Goal: Task Accomplishment & Management: Manage account settings

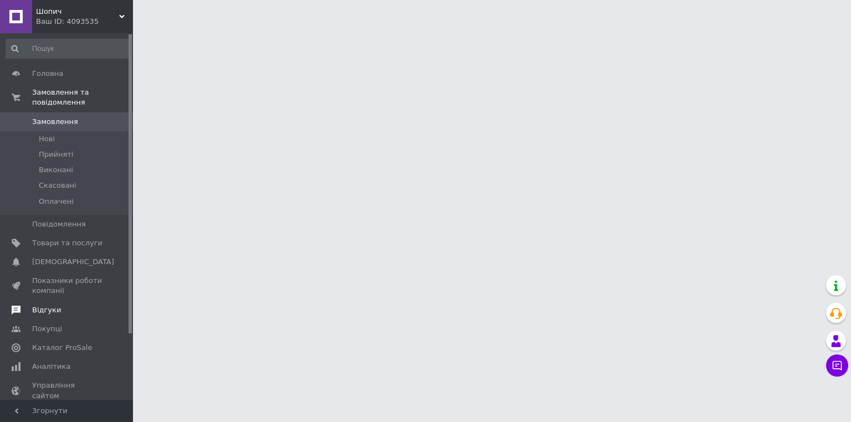
click at [51, 305] on span "Відгуки" at bounding box center [46, 310] width 29 height 10
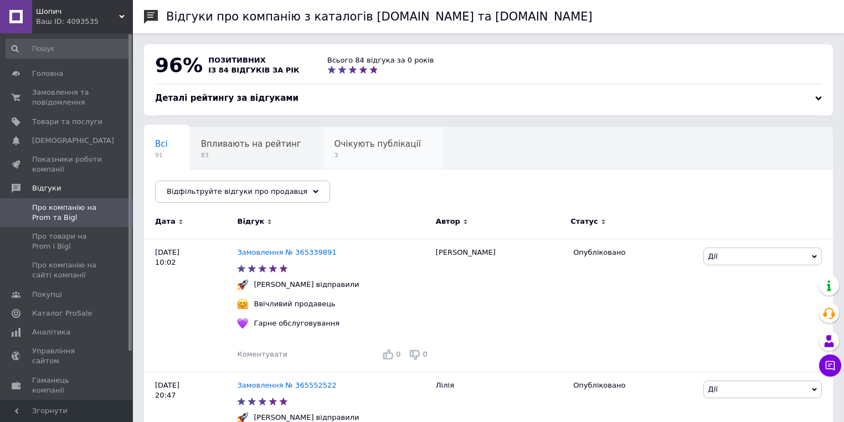
click at [351, 160] on span "3" at bounding box center [378, 155] width 86 height 8
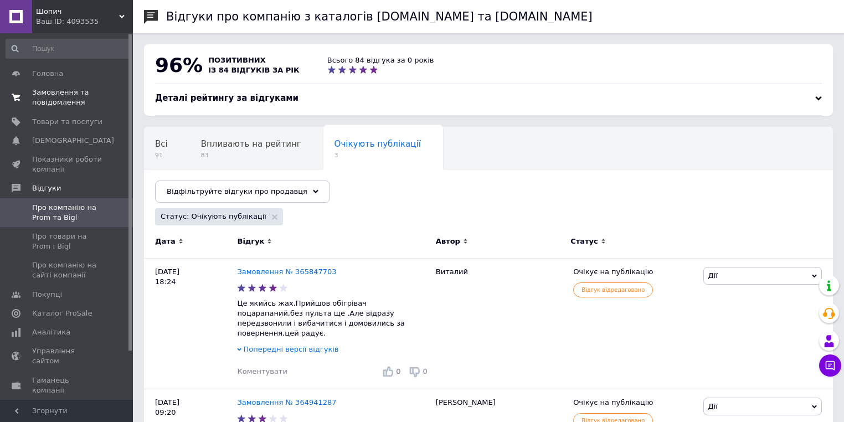
click at [99, 86] on link "Замовлення та повідомлення 0 0" at bounding box center [68, 97] width 136 height 29
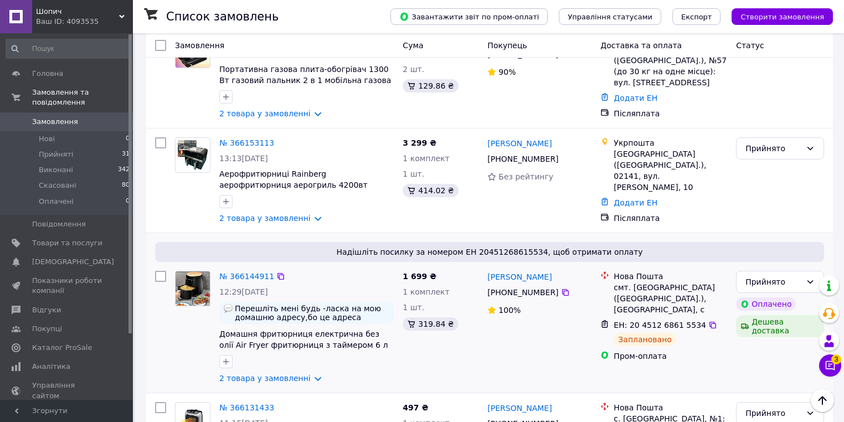
scroll to position [798, 0]
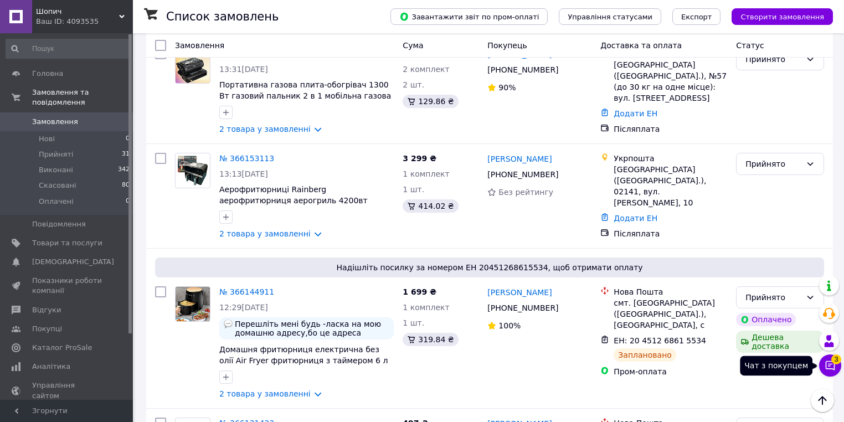
click at [829, 361] on icon at bounding box center [830, 365] width 11 height 11
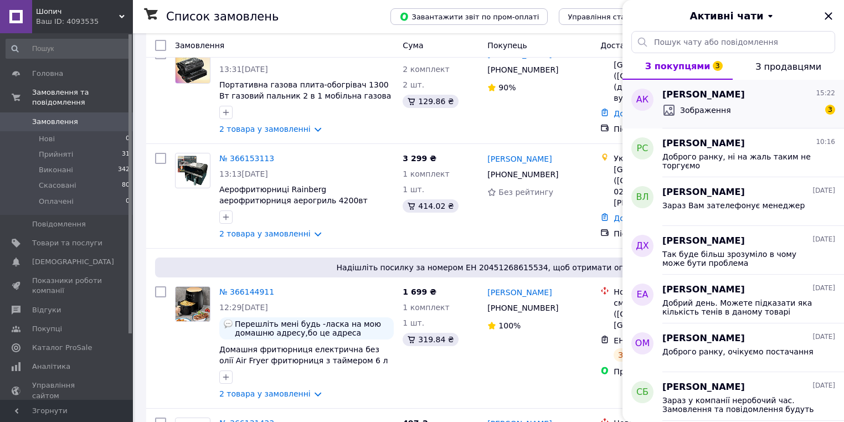
click at [738, 115] on div "Зображення 3" at bounding box center [749, 110] width 173 height 18
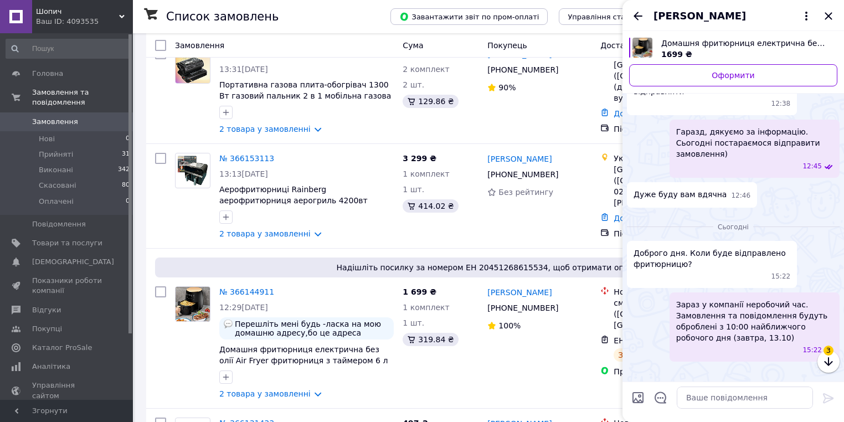
scroll to position [943, 0]
click at [834, 365] on icon "button" at bounding box center [828, 361] width 13 height 13
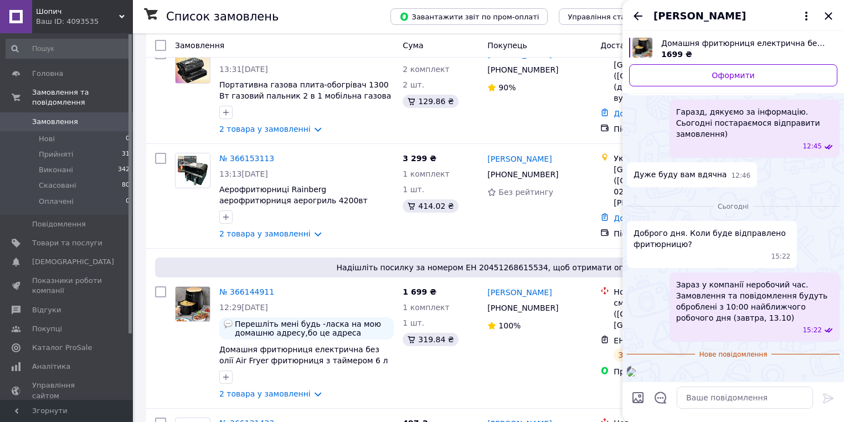
click at [636, 368] on img at bounding box center [631, 372] width 9 height 9
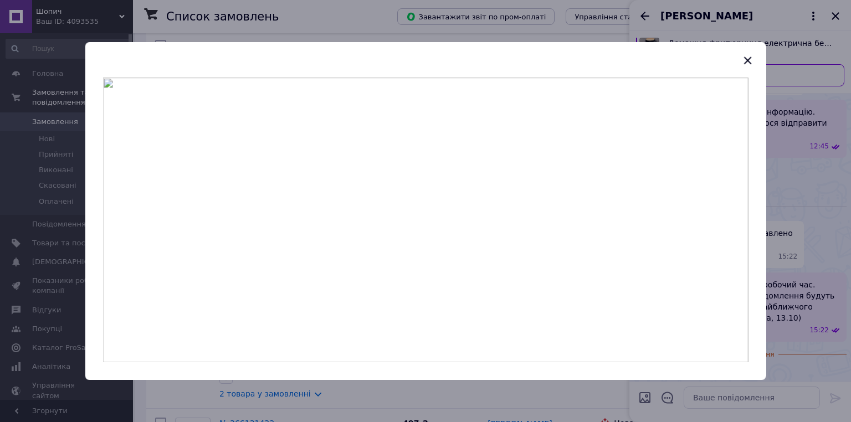
click at [816, 265] on div at bounding box center [425, 211] width 851 height 422
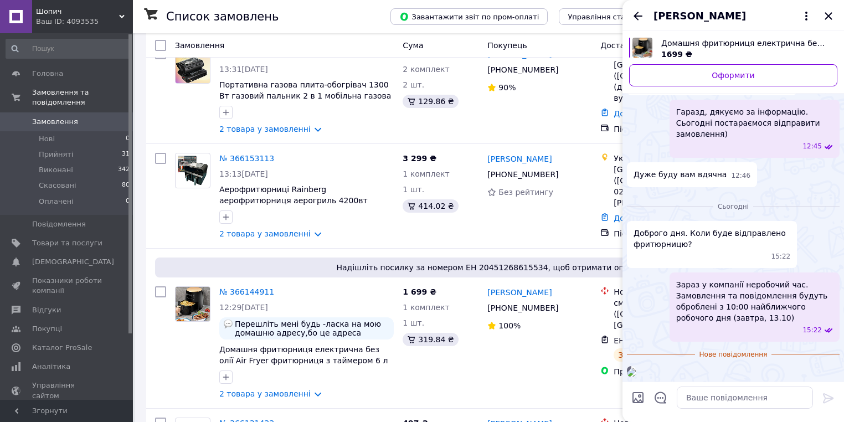
click at [725, 380] on div "Сьогодні Доброго дня. Коли буде відправлено фритюрницю? 15:22 Зараз у компанії …" at bounding box center [734, 287] width 222 height 190
click at [724, 391] on textarea at bounding box center [745, 398] width 136 height 22
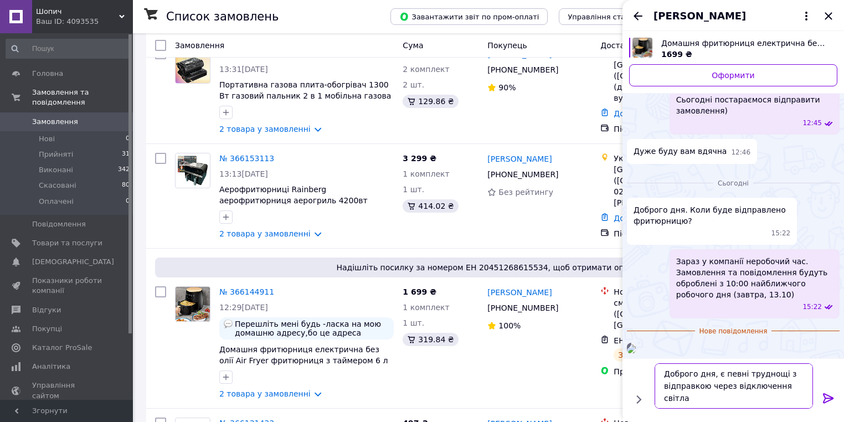
scroll to position [0, 0]
type textarea "Доброго дня, є певні труднощі з відправкою через відключення світла. Скоріш за …"
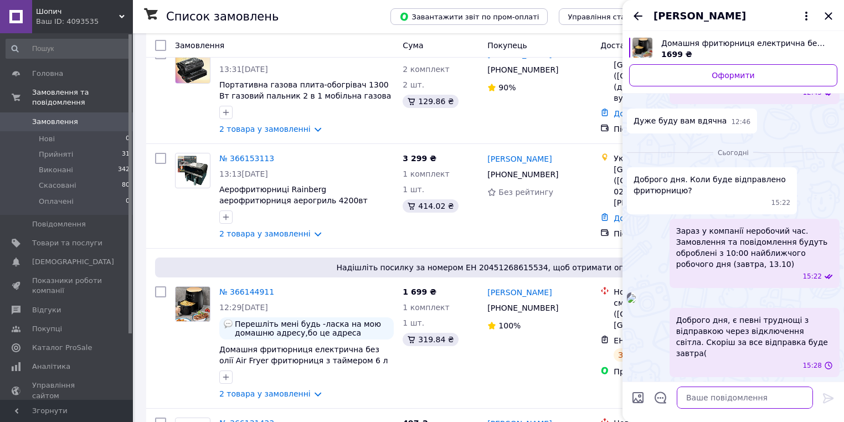
scroll to position [986, 0]
click at [833, 13] on icon "Закрити" at bounding box center [828, 15] width 13 height 13
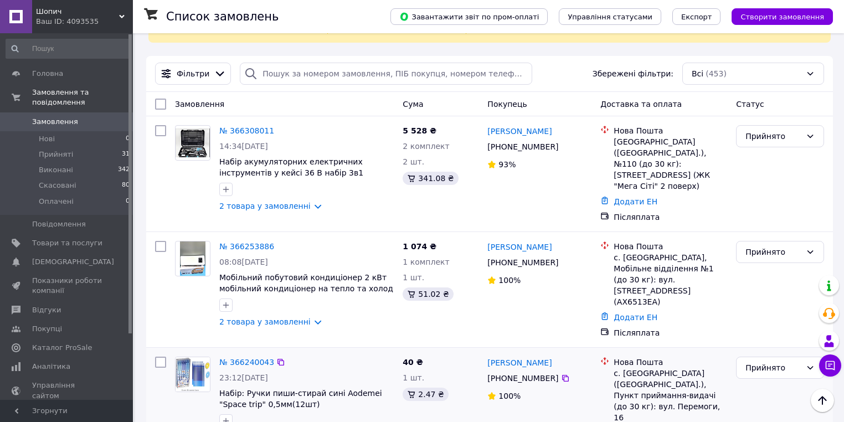
scroll to position [0, 0]
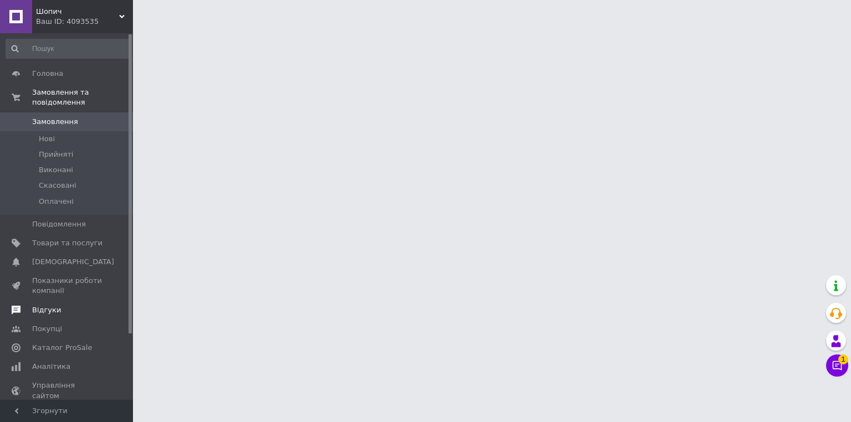
click at [46, 305] on span "Відгуки" at bounding box center [46, 310] width 29 height 10
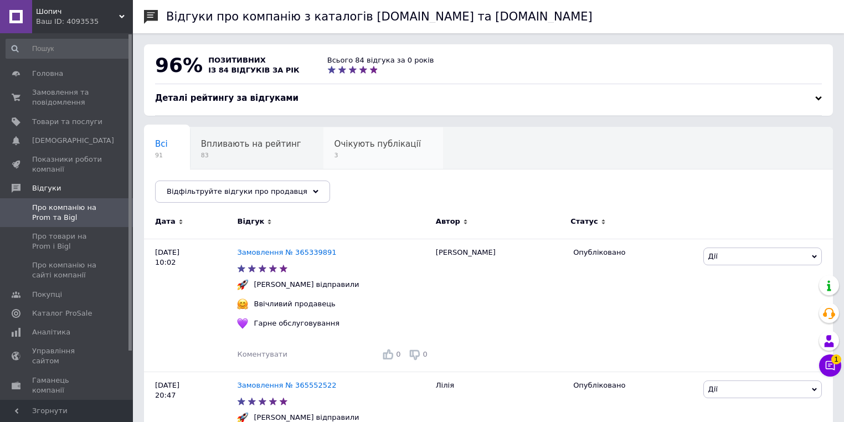
click at [390, 153] on span "3" at bounding box center [378, 155] width 86 height 8
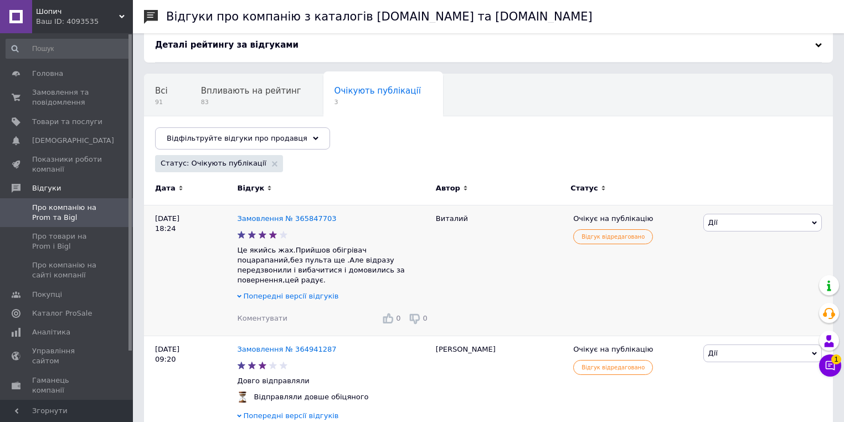
scroll to position [52, 0]
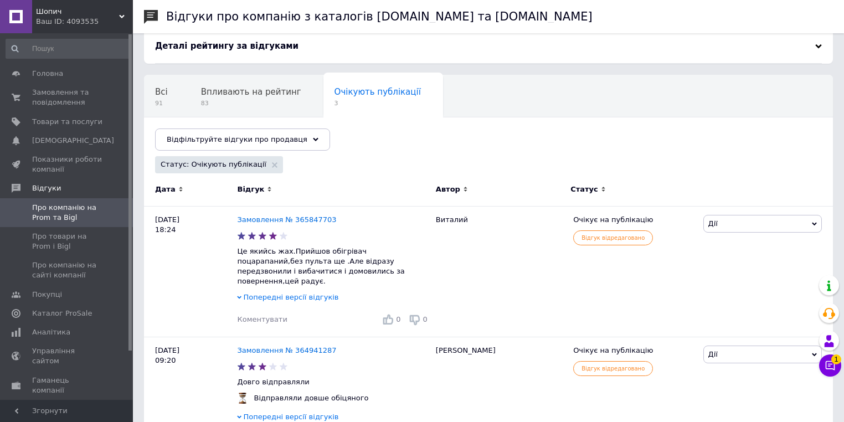
click at [828, 367] on icon at bounding box center [830, 365] width 11 height 11
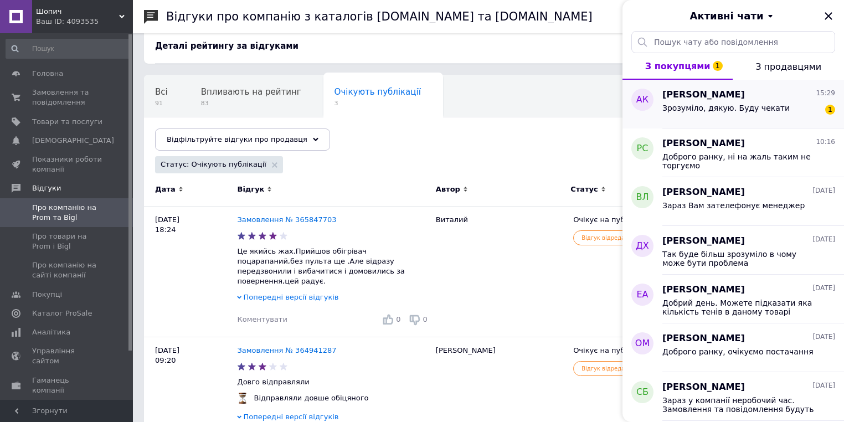
click at [739, 116] on div "Зрозуміло, дякую. Буду чекати" at bounding box center [726, 112] width 127 height 16
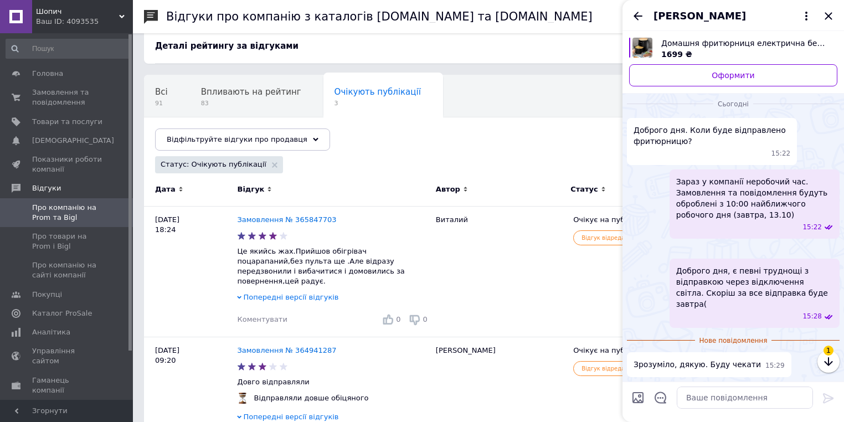
scroll to position [1035, 0]
click at [836, 12] on div "[PERSON_NAME]" at bounding box center [734, 15] width 222 height 31
click at [829, 16] on icon "Закрити" at bounding box center [828, 15] width 13 height 13
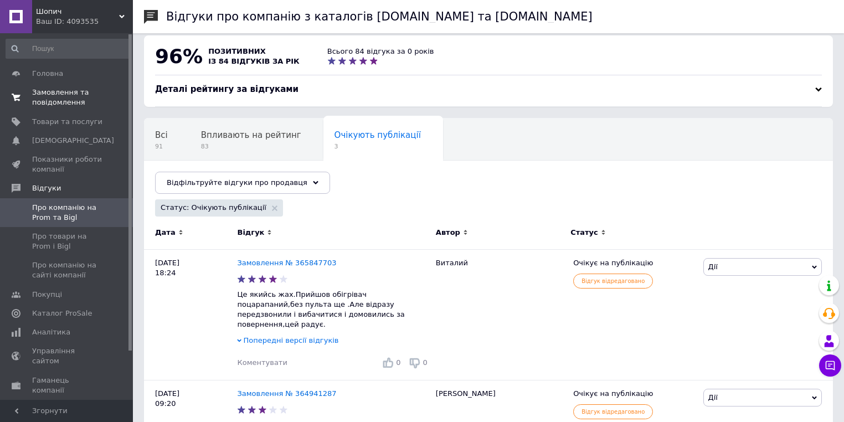
scroll to position [8, 0]
click at [98, 91] on span "Замовлення та повідомлення" at bounding box center [67, 98] width 70 height 20
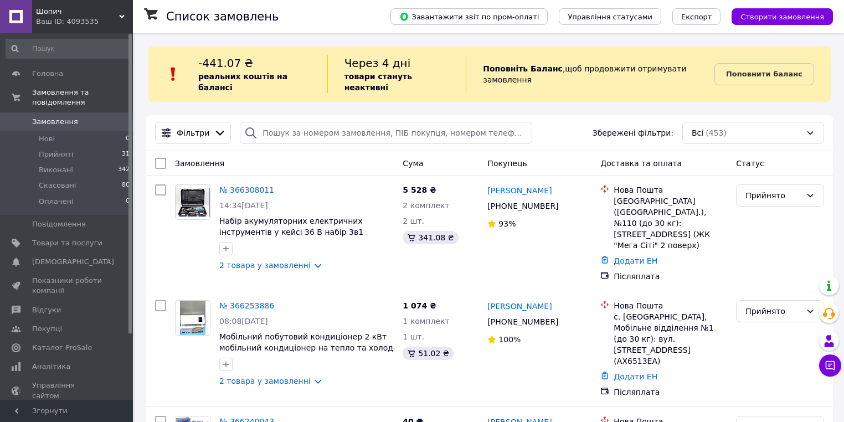
click at [759, 73] on span "Поповнити баланс" at bounding box center [764, 74] width 76 height 11
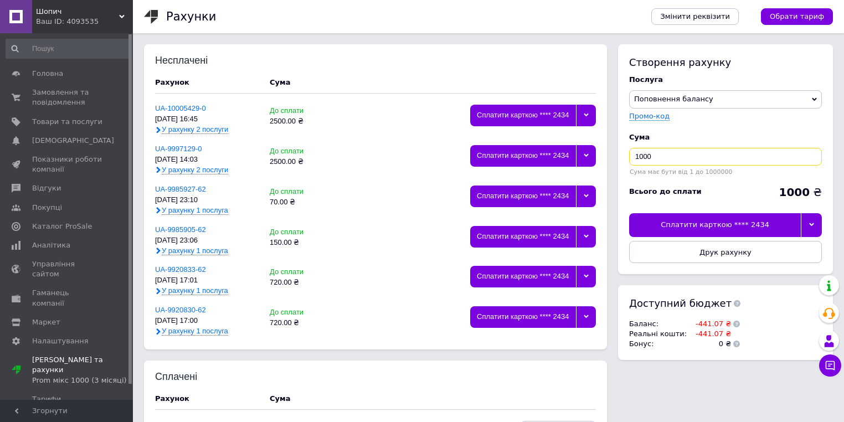
drag, startPoint x: 625, startPoint y: 146, endPoint x: 618, endPoint y: 145, distance: 6.7
click at [620, 145] on div "Створення рахунку Послуга Поповнення балансу Premium-дизайн Промо-код Cума 1000…" at bounding box center [725, 159] width 215 height 230
type input "450"
click at [741, 226] on div "Сплатити карткою **** 2434" at bounding box center [715, 224] width 172 height 23
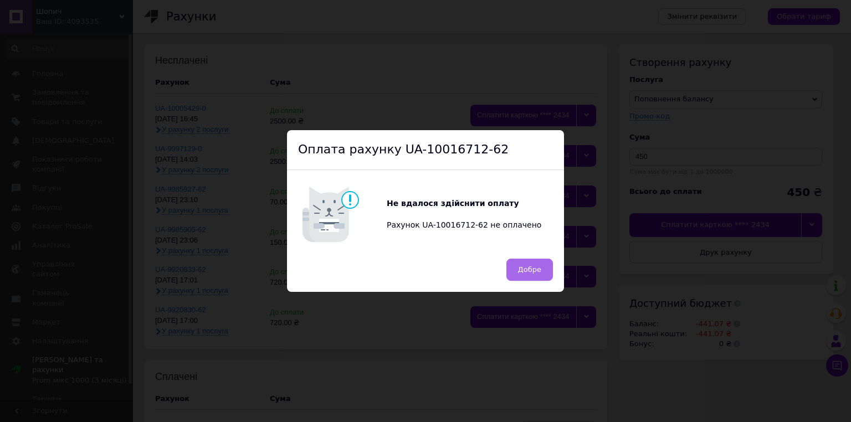
click at [530, 266] on span "Добре" at bounding box center [529, 269] width 23 height 8
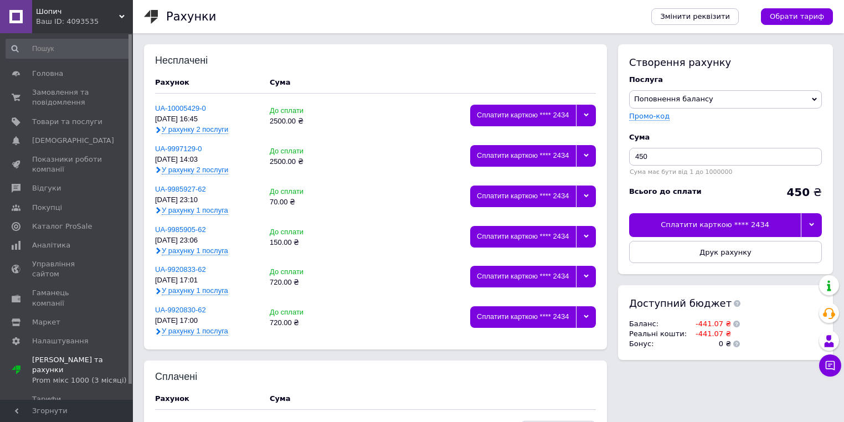
click at [814, 219] on div at bounding box center [811, 224] width 21 height 23
